Goal: Information Seeking & Learning: Learn about a topic

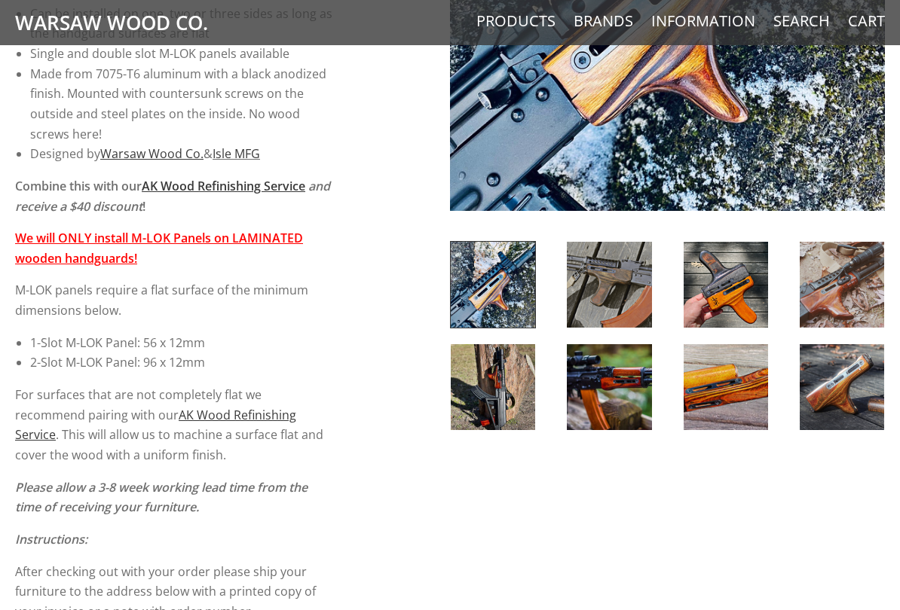
scroll to position [448, 0]
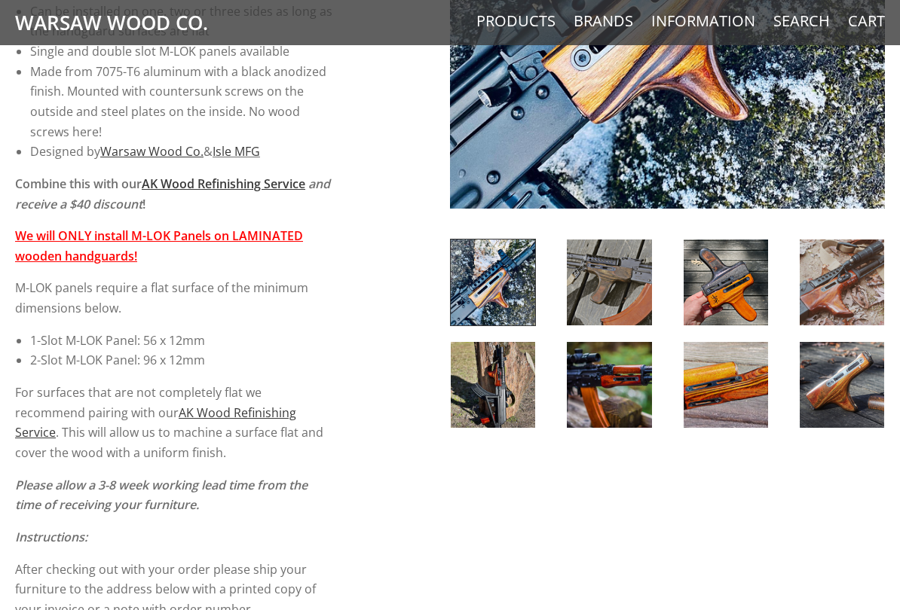
click at [498, 286] on img at bounding box center [493, 283] width 84 height 86
click at [583, 271] on img at bounding box center [609, 283] width 84 height 86
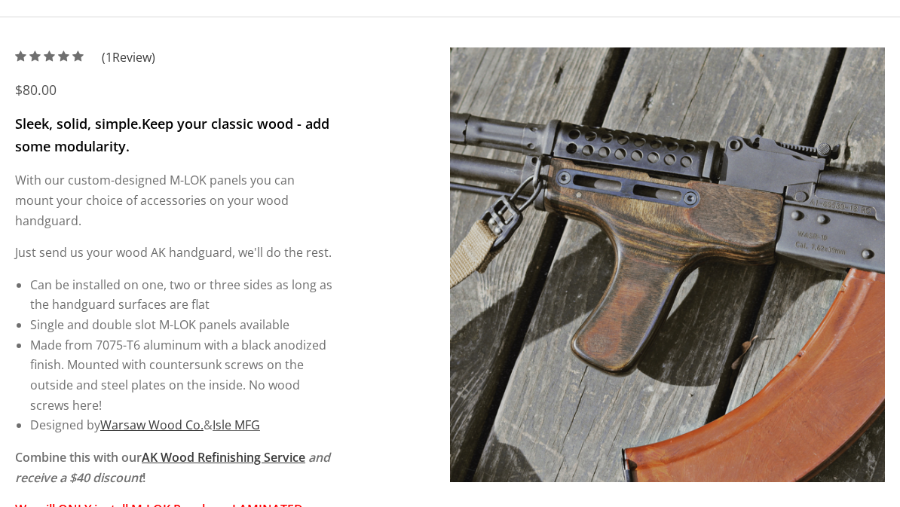
scroll to position [174, 0]
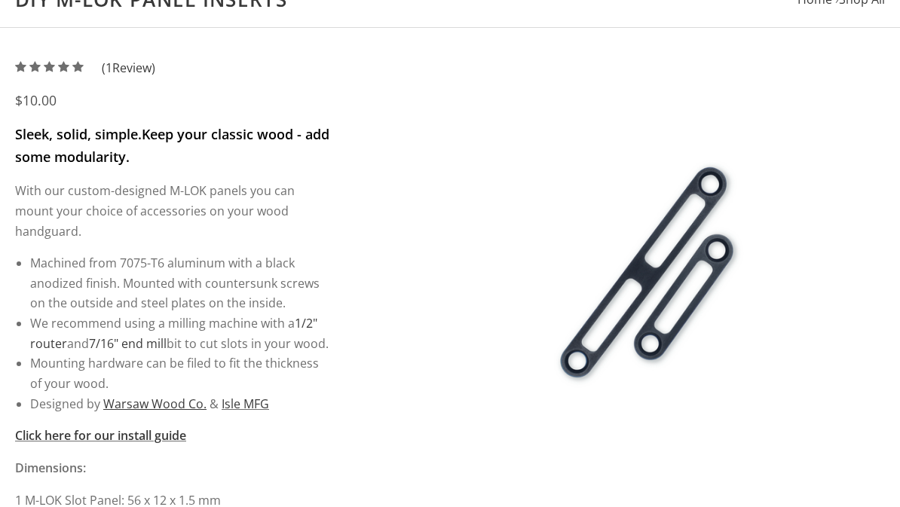
scroll to position [122, 0]
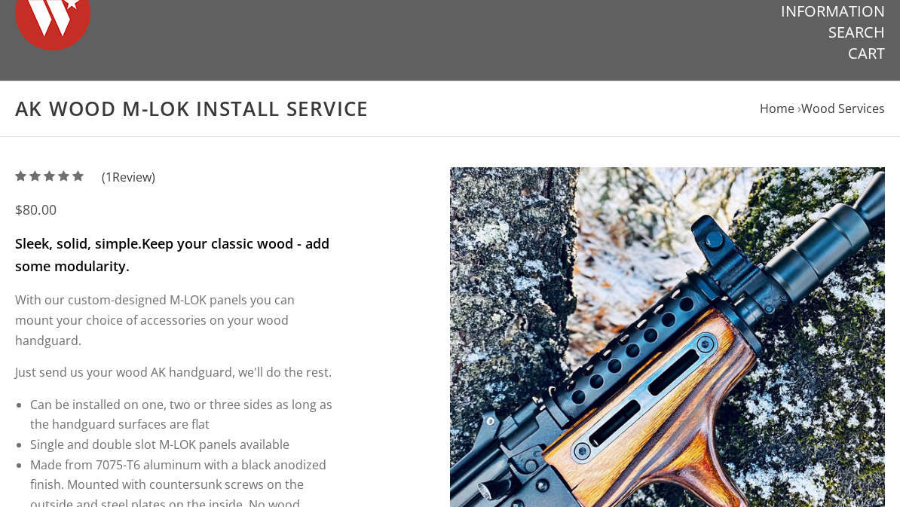
scroll to position [9, 0]
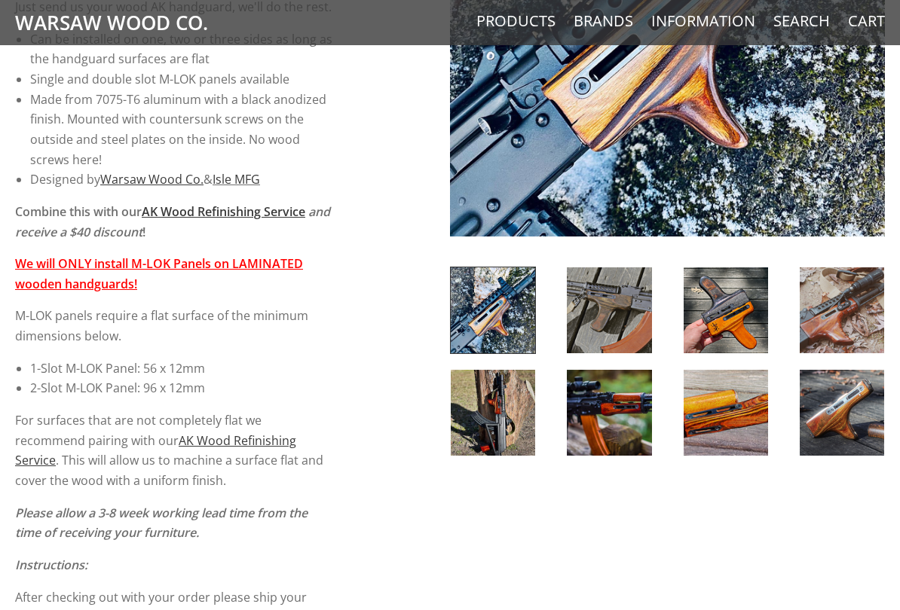
scroll to position [458, 0]
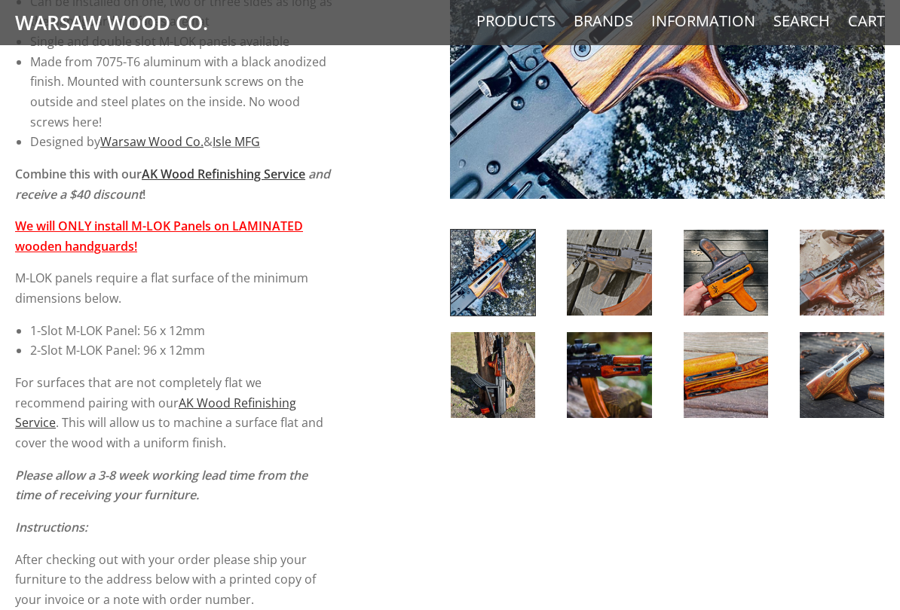
click at [639, 369] on img at bounding box center [609, 375] width 84 height 86
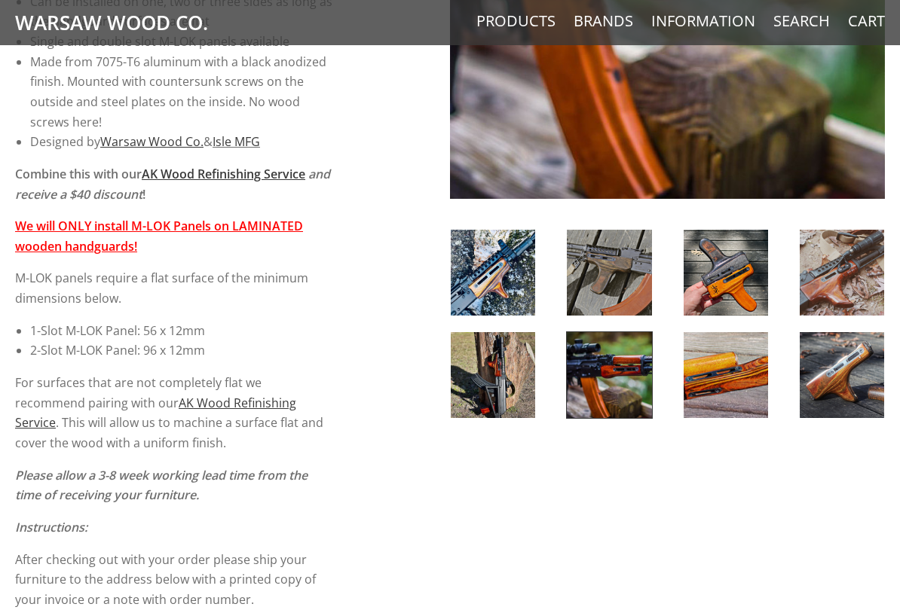
click at [626, 274] on img at bounding box center [609, 273] width 84 height 86
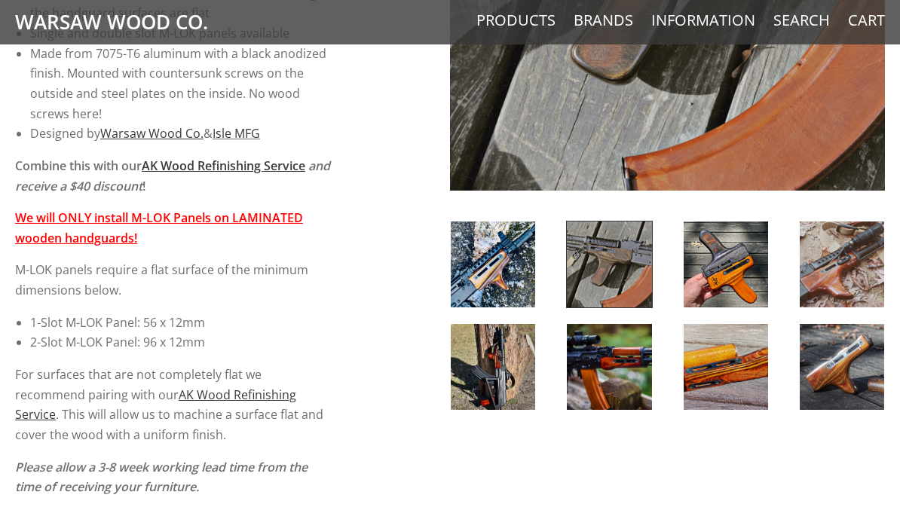
scroll to position [508, 0]
